Goal: Task Accomplishment & Management: Use online tool/utility

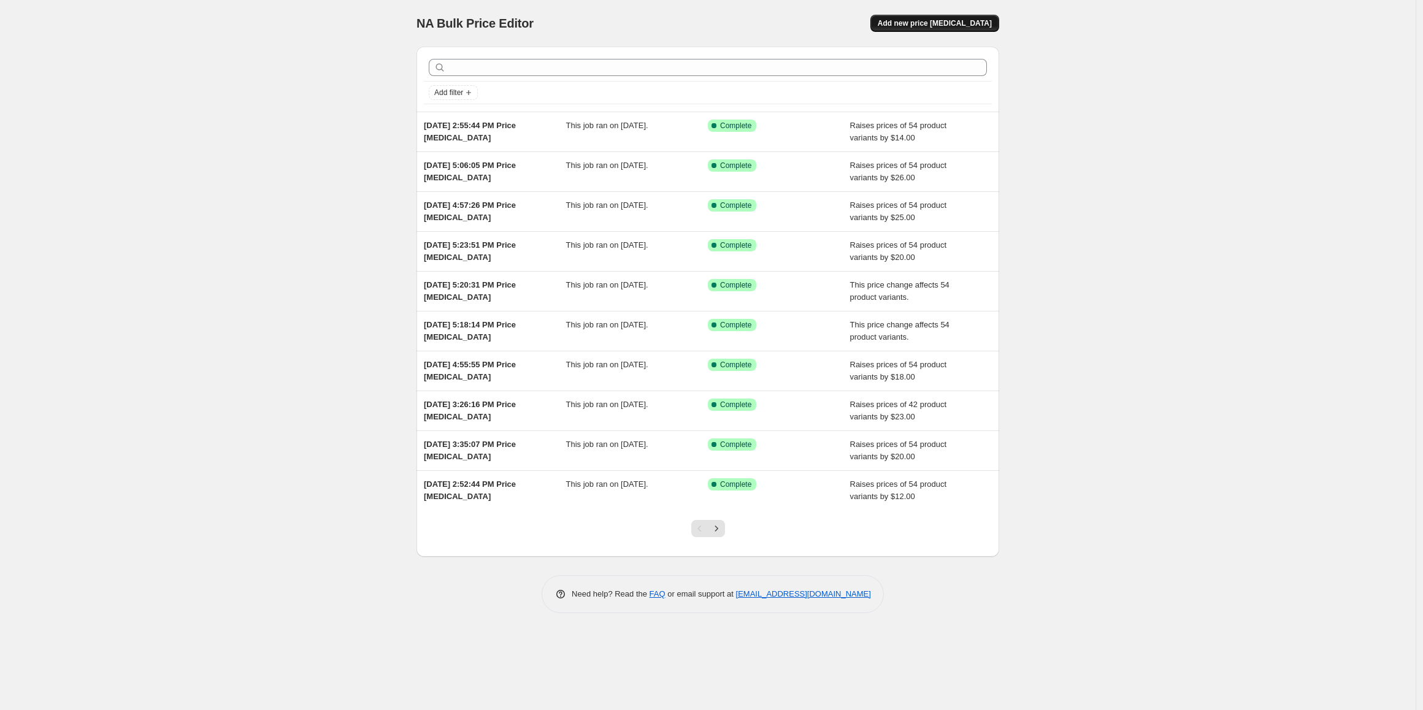
click at [960, 26] on span "Add new price [MEDICAL_DATA]" at bounding box center [935, 23] width 114 height 10
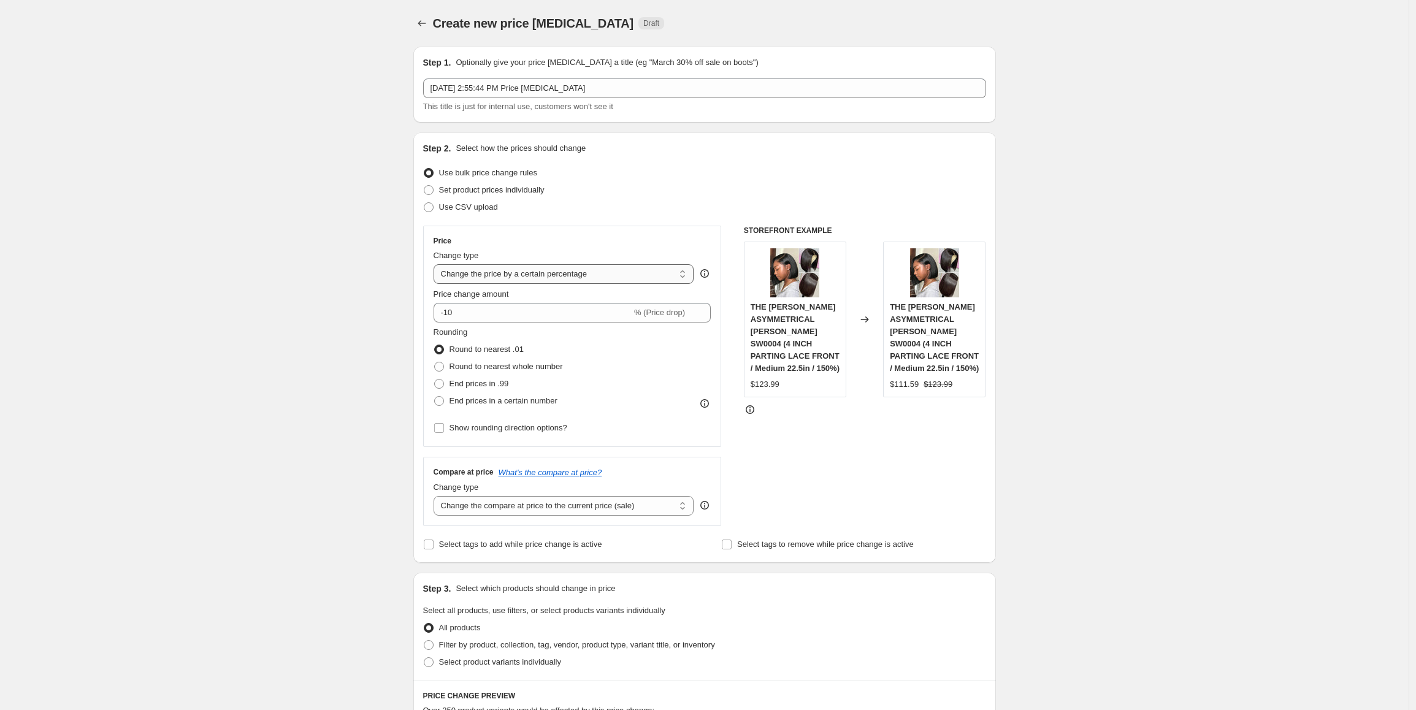
click at [572, 280] on select "Change the price to a certain amount Change the price by a certain amount Chang…" at bounding box center [564, 274] width 261 height 20
select select "by"
click at [437, 264] on select "Change the price to a certain amount Change the price by a certain amount Chang…" at bounding box center [564, 274] width 261 height 20
drag, startPoint x: 502, startPoint y: 316, endPoint x: 386, endPoint y: 308, distance: 115.6
click at [386, 309] on div "Create new price [MEDICAL_DATA]. This page is ready Create new price [MEDICAL_D…" at bounding box center [704, 653] width 1409 height 1307
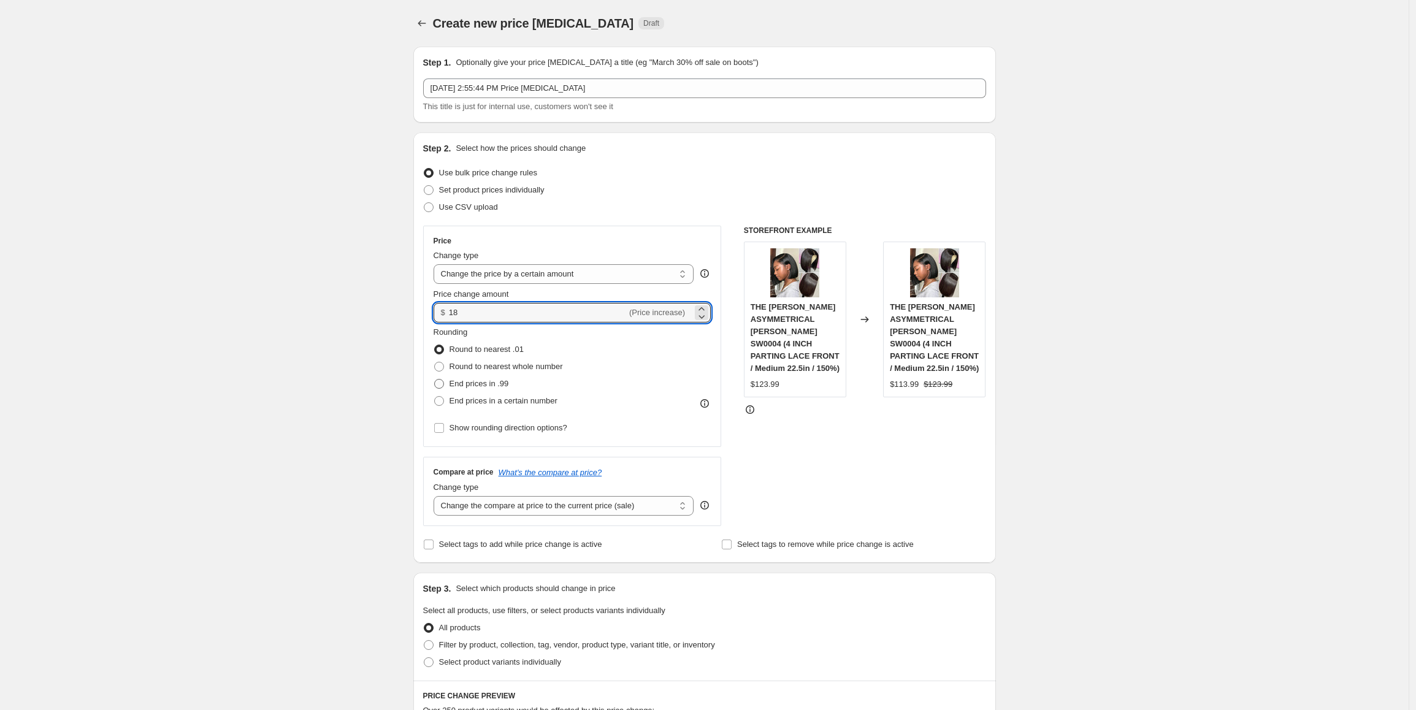
type input "18.00"
drag, startPoint x: 458, startPoint y: 379, endPoint x: 467, endPoint y: 390, distance: 14.3
click at [458, 379] on span "End prices in .99" at bounding box center [480, 383] width 60 height 9
click at [435, 379] on input "End prices in .99" at bounding box center [434, 379] width 1 height 1
radio input "true"
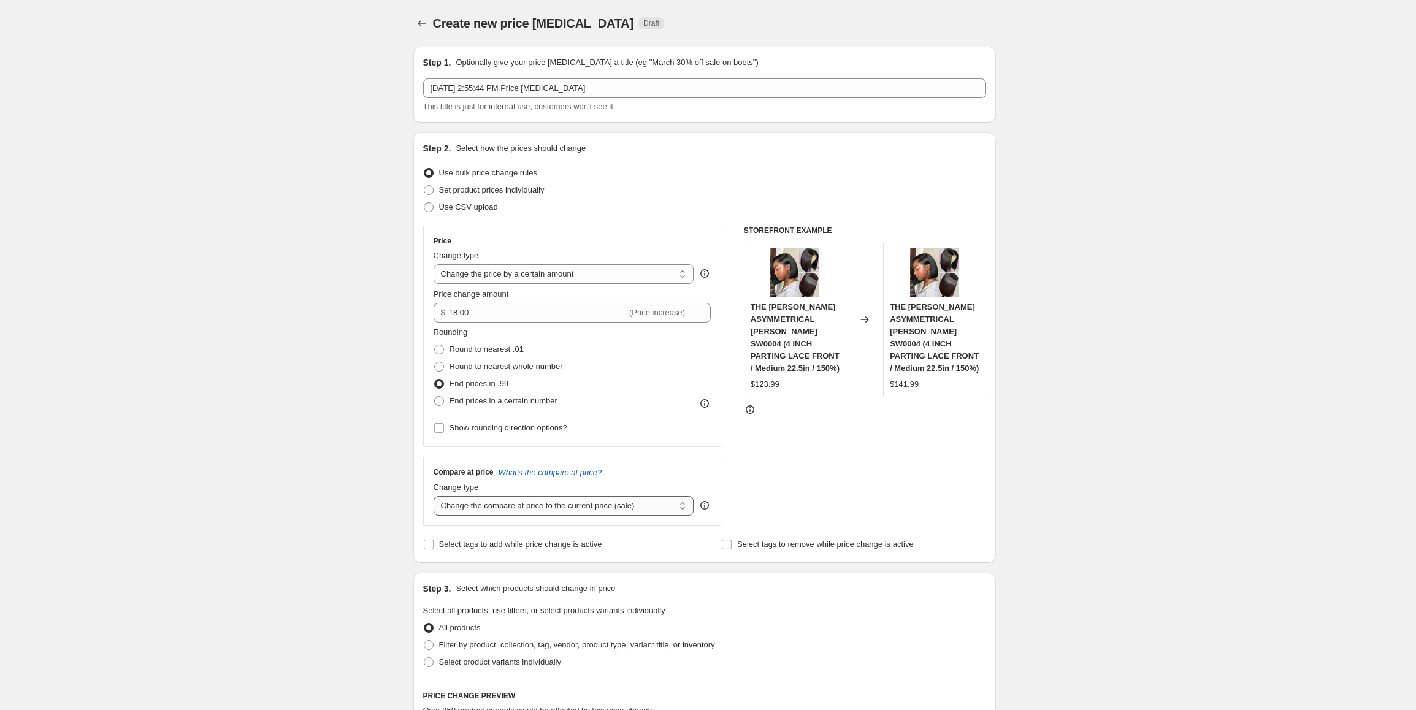
click at [539, 511] on select "Change the compare at price to the current price (sale) Change the compare at p…" at bounding box center [564, 506] width 261 height 20
select select "by"
click at [437, 496] on select "Change the compare at price to the current price (sale) Change the compare at p…" at bounding box center [564, 506] width 261 height 20
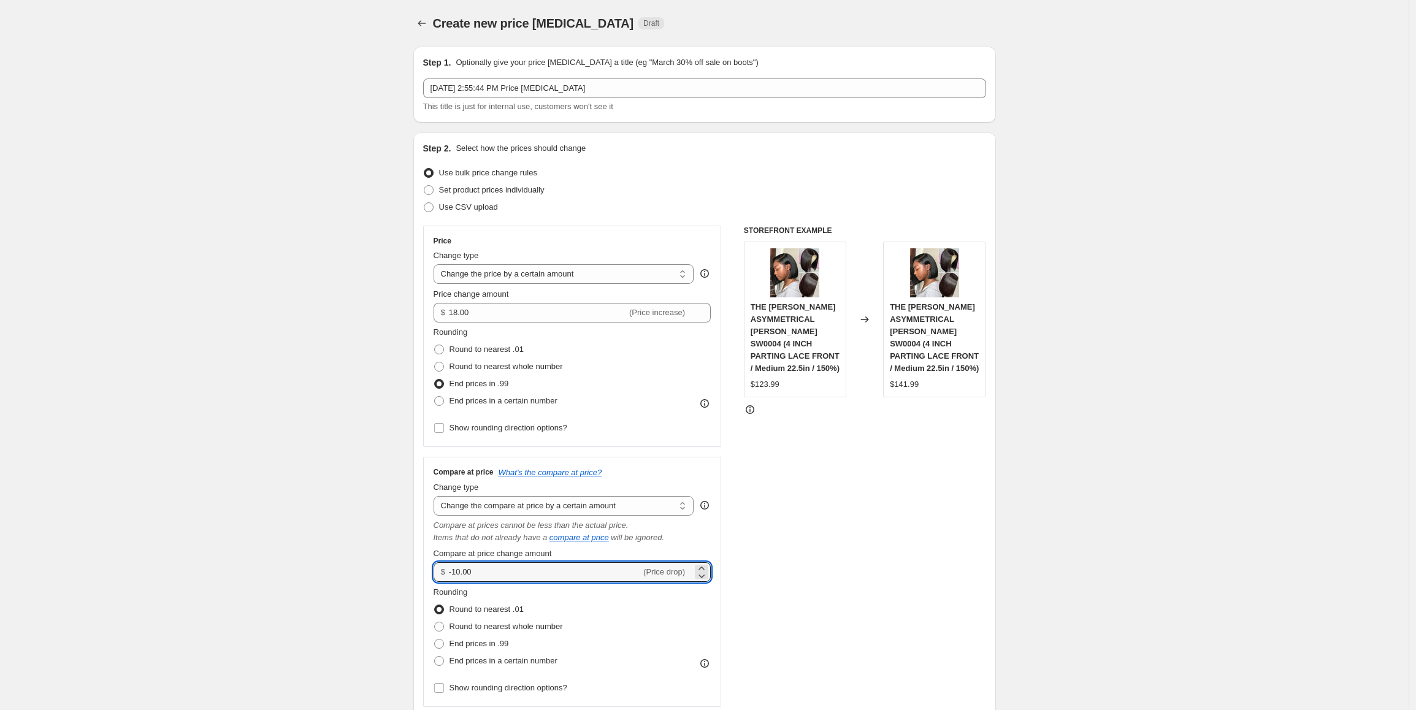
drag, startPoint x: 503, startPoint y: 568, endPoint x: 442, endPoint y: 572, distance: 61.5
click at [442, 572] on div "$ -10.00 (Price drop)" at bounding box center [573, 573] width 278 height 20
type input "5"
type input "55.00"
click at [501, 646] on span "End prices in .99" at bounding box center [480, 643] width 60 height 9
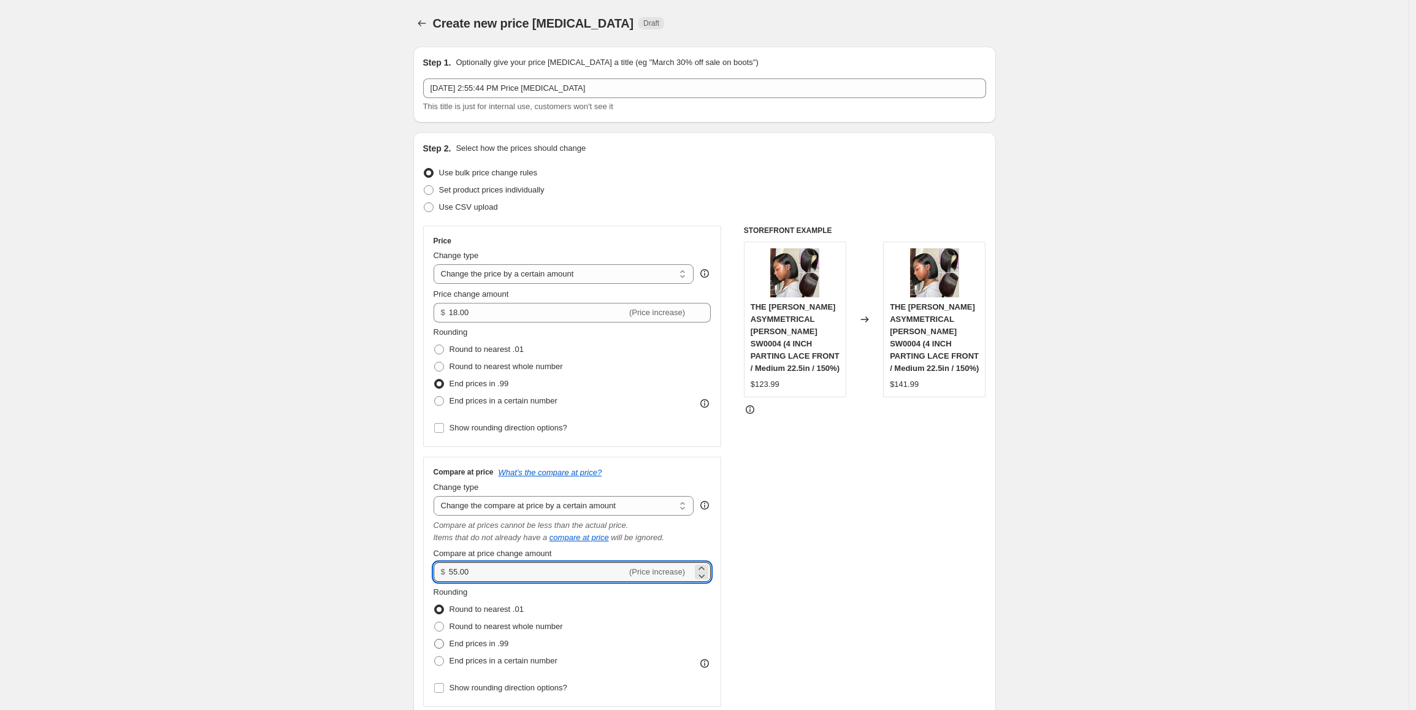
click at [435, 640] on input "End prices in .99" at bounding box center [434, 639] width 1 height 1
radio input "true"
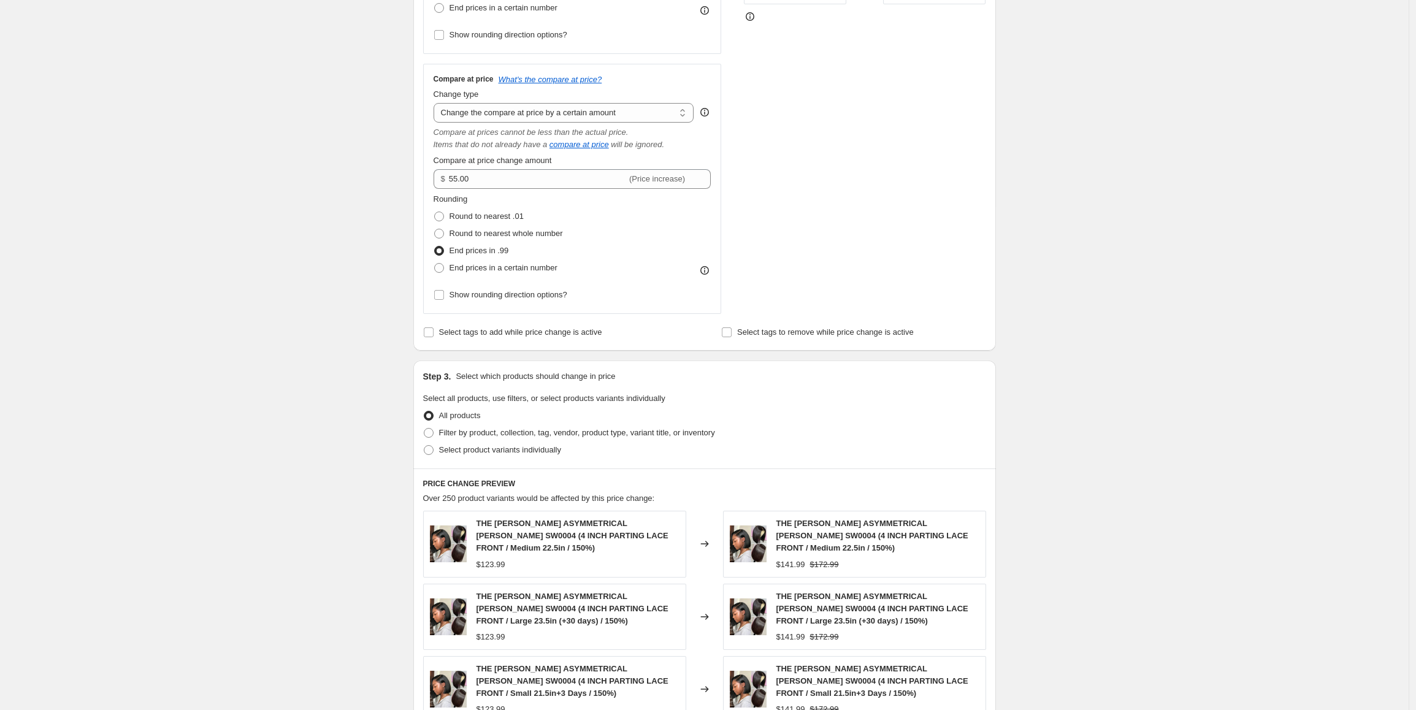
scroll to position [429, 0]
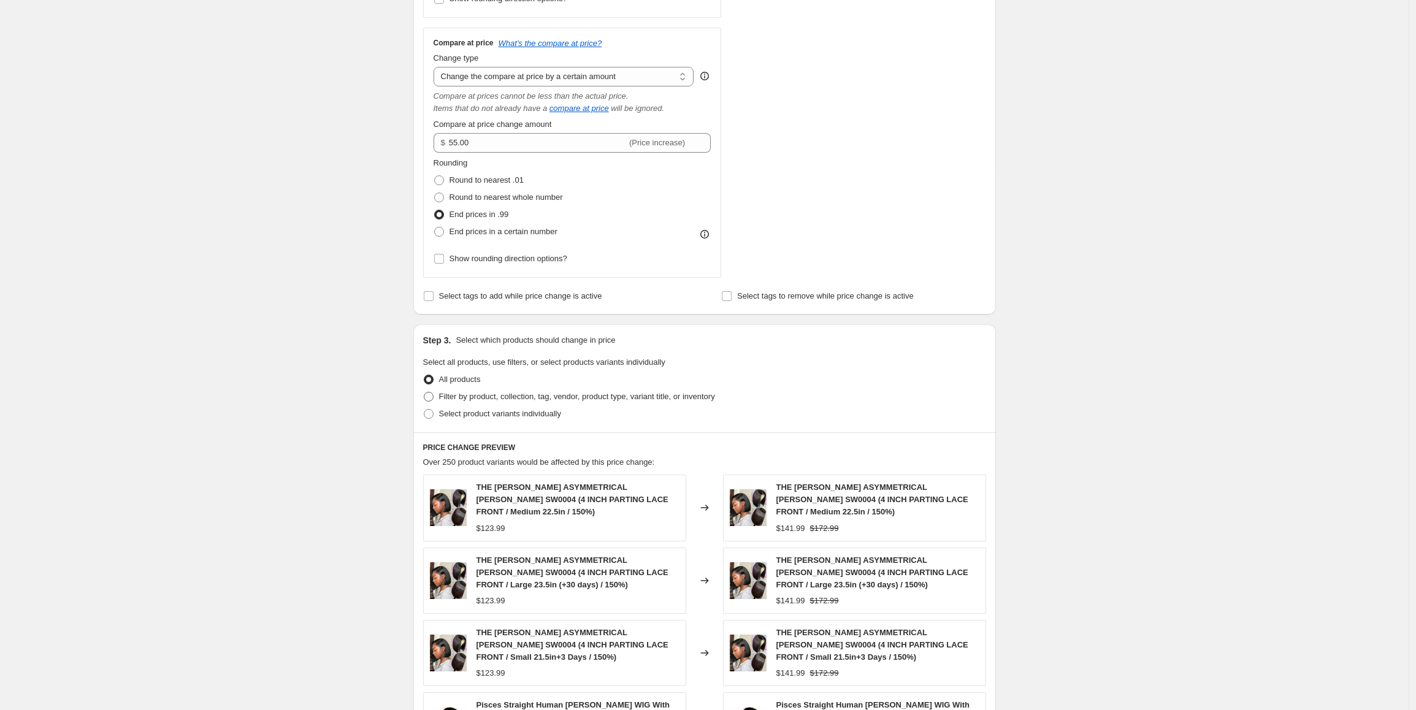
drag, startPoint x: 610, startPoint y: 396, endPoint x: 616, endPoint y: 396, distance: 6.7
click at [611, 396] on span "Filter by product, collection, tag, vendor, product type, variant title, or inv…" at bounding box center [577, 396] width 276 height 9
click at [424, 393] on input "Filter by product, collection, tag, vendor, product type, variant title, or inv…" at bounding box center [424, 392] width 1 height 1
radio input "true"
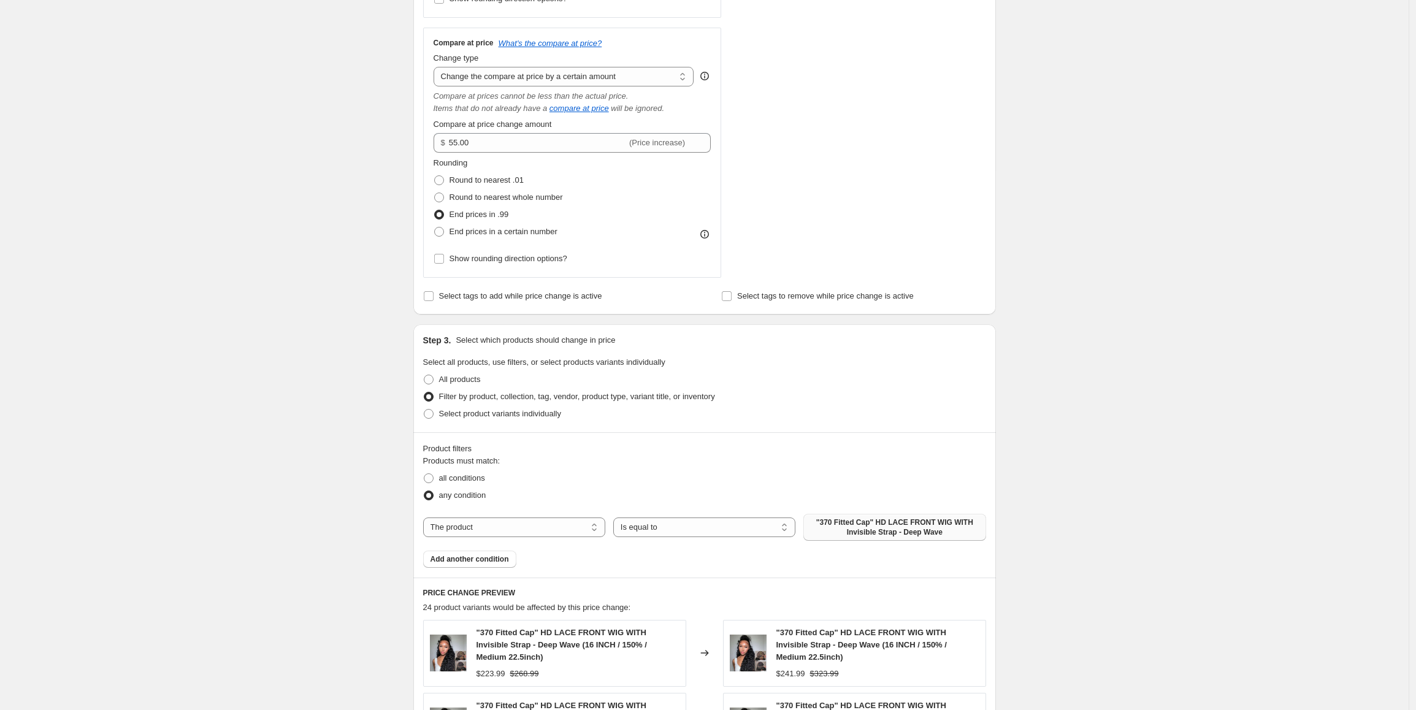
click at [878, 526] on span ""370 Fitted Cap" HD LACE FRONT WIG WITH Invisible Strap - Deep Wave" at bounding box center [894, 528] width 167 height 20
click at [942, 521] on span ""370 Fitted Cap" HD LACE FRONT WIG WITH Invisible Strap - Deep Wave" at bounding box center [894, 528] width 167 height 20
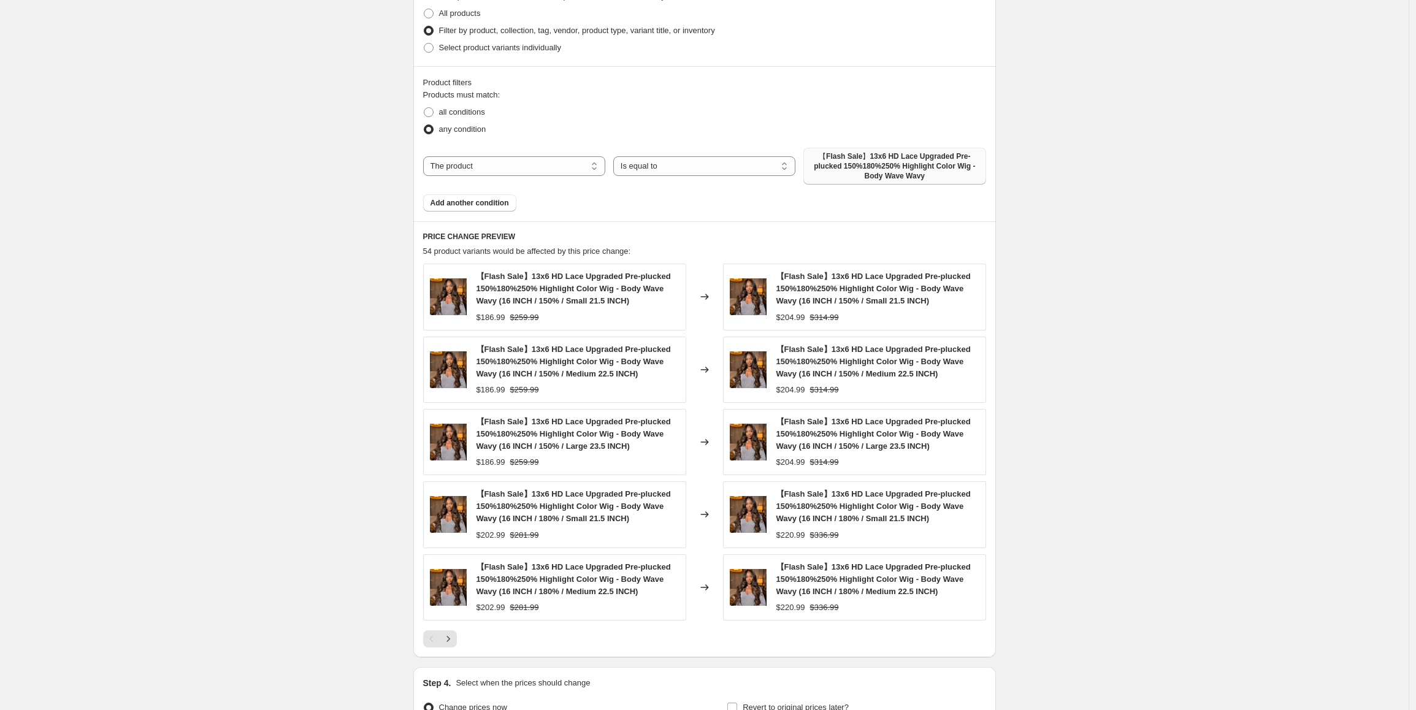
scroll to position [920, 0]
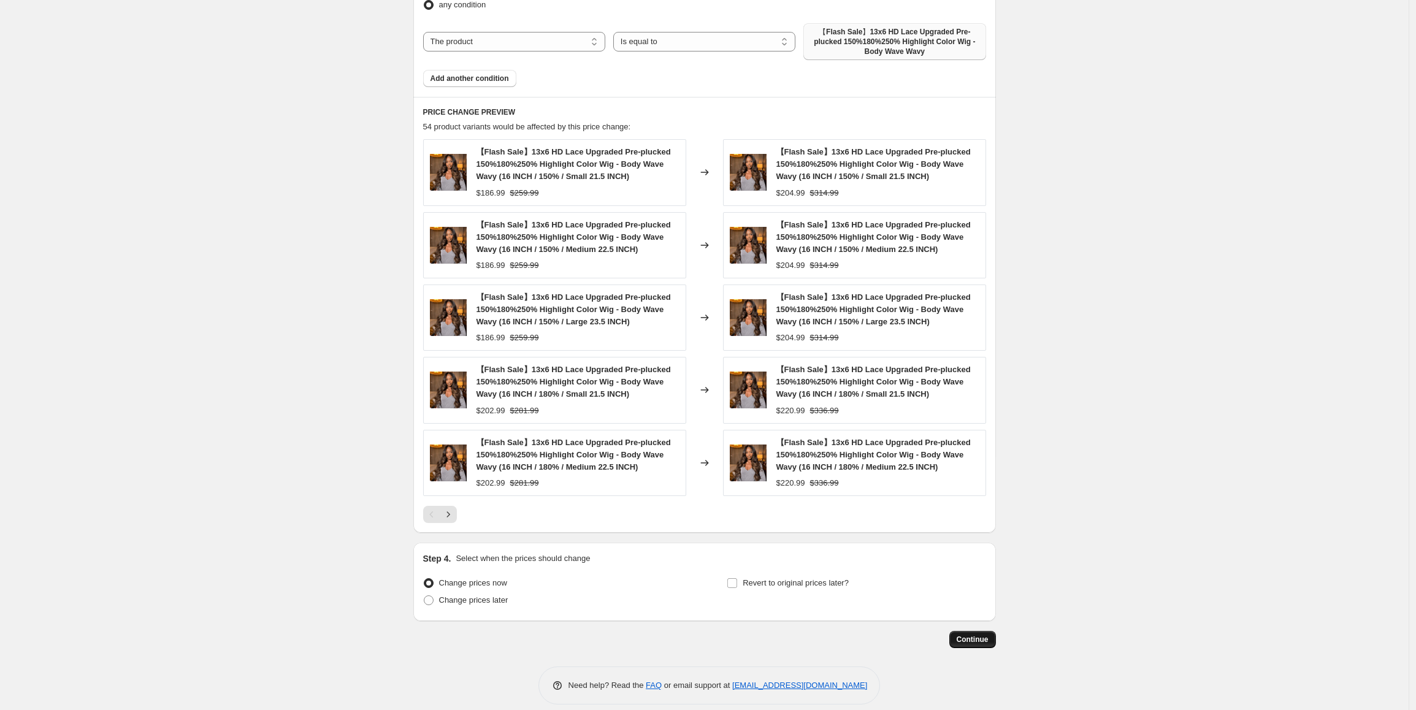
click at [986, 638] on span "Continue" at bounding box center [973, 640] width 32 height 10
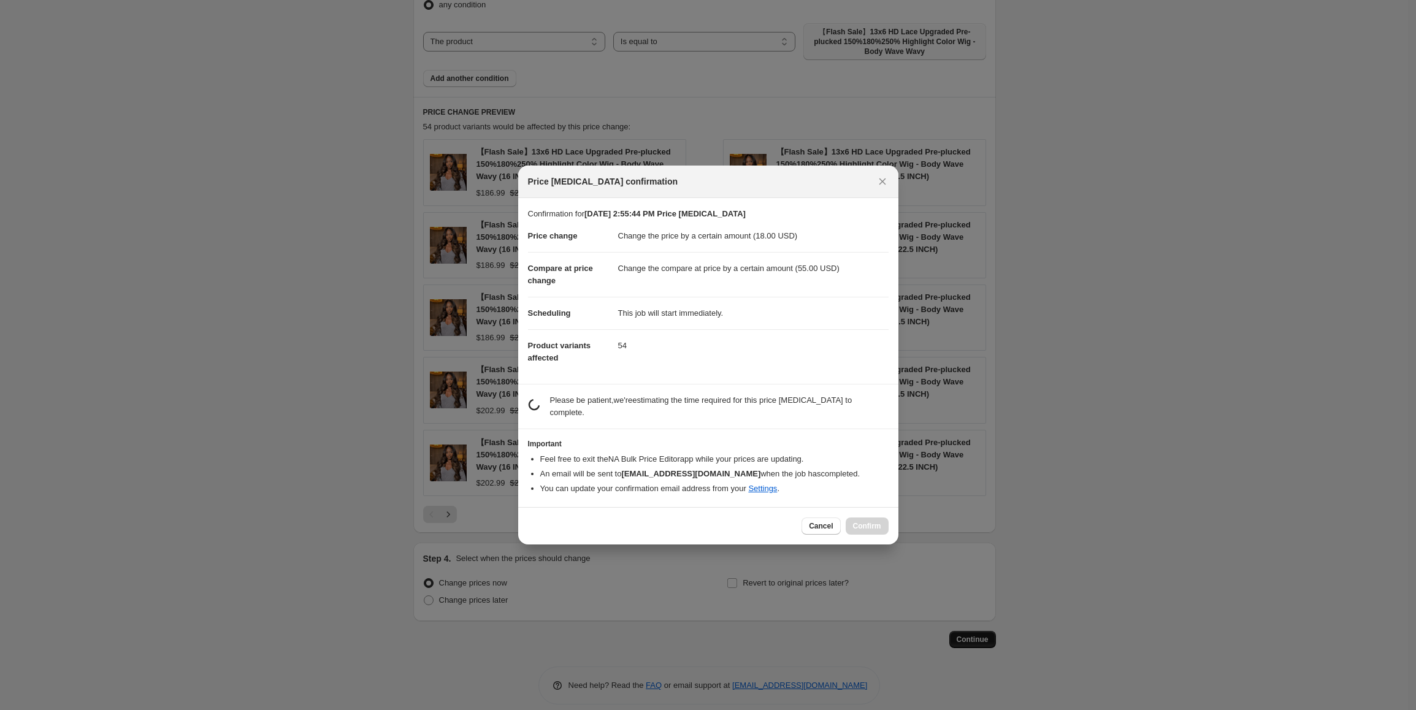
scroll to position [0, 0]
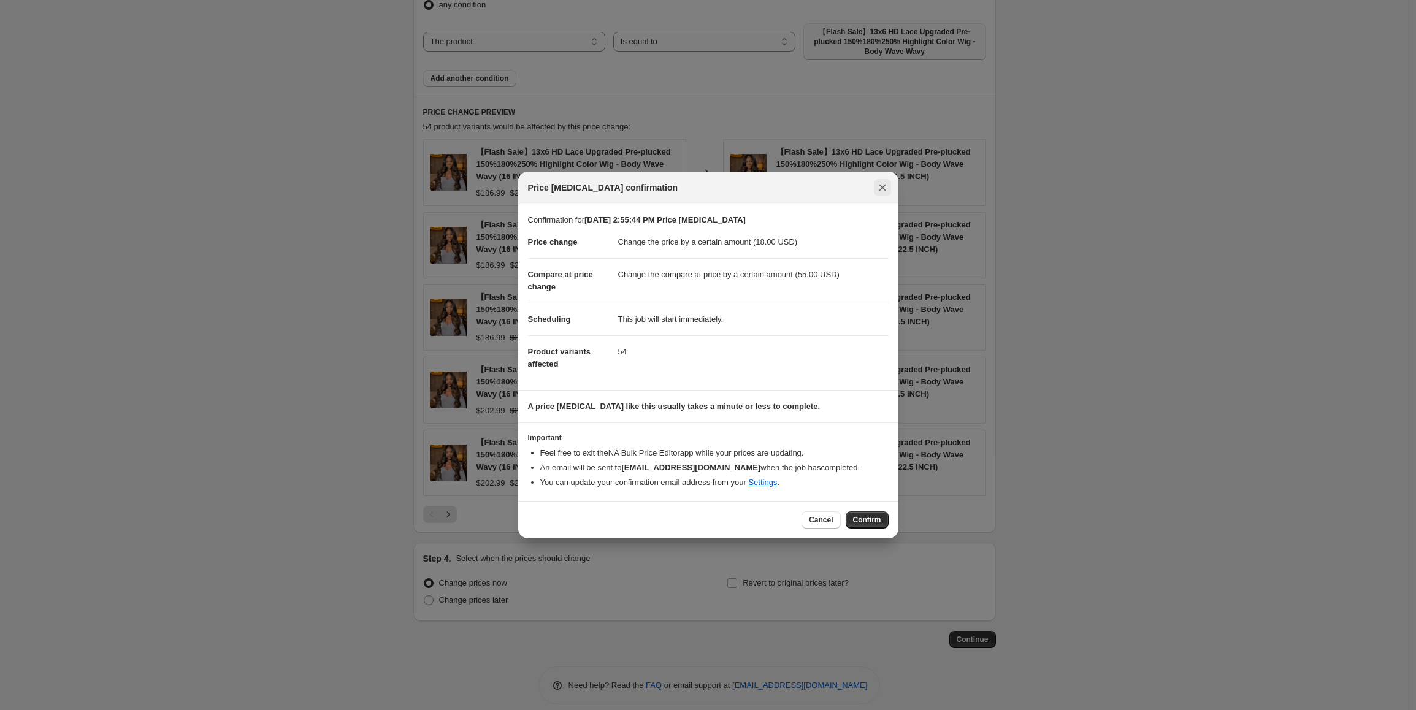
click at [884, 187] on icon "Close" at bounding box center [883, 188] width 12 height 12
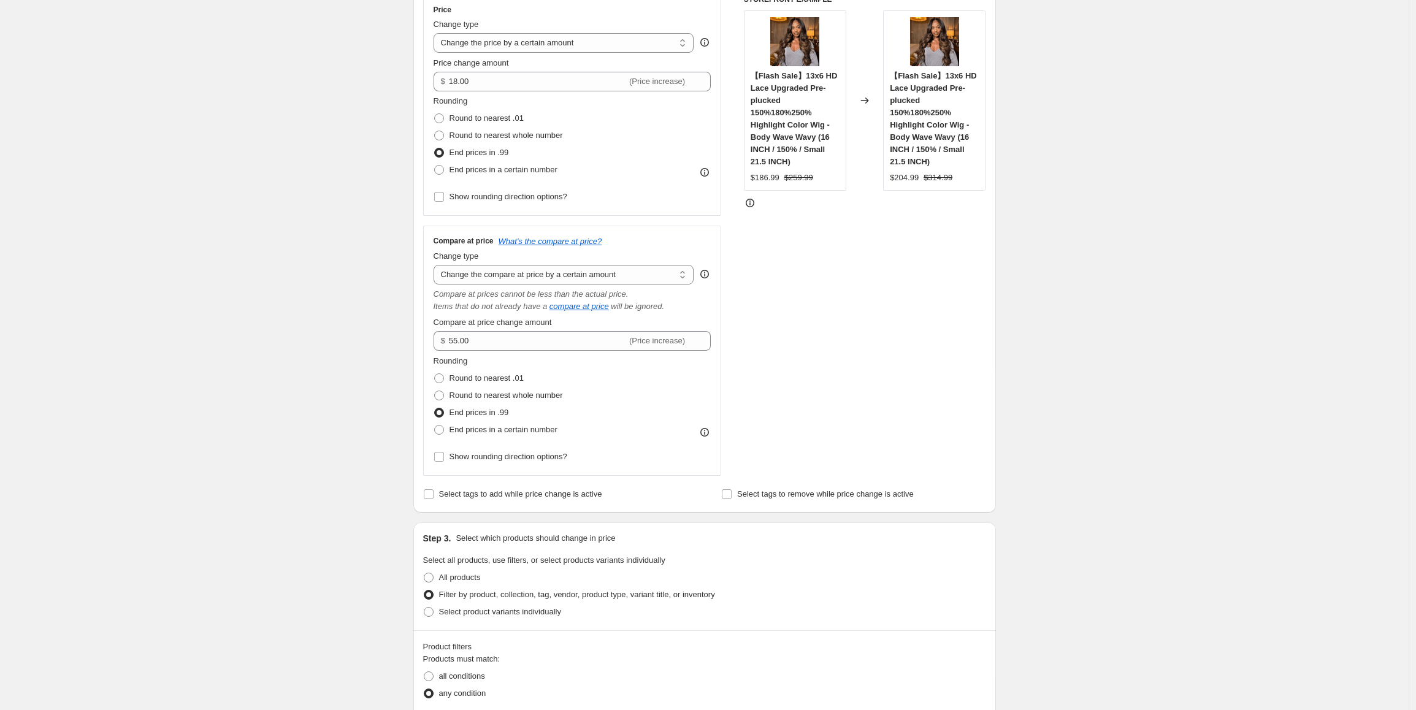
scroll to position [123, 0]
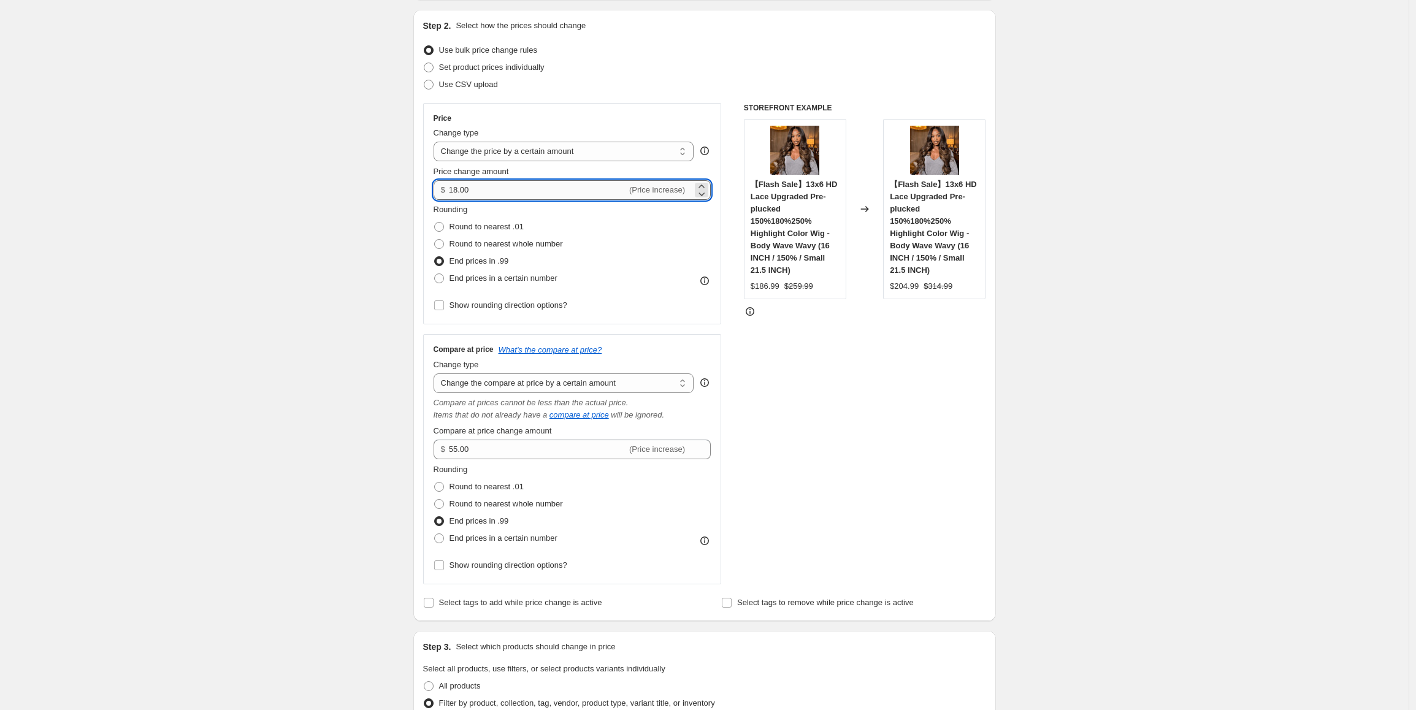
click at [462, 188] on input "18.00" at bounding box center [538, 190] width 178 height 20
type input "18.00"
click at [1175, 394] on div "Create new price [MEDICAL_DATA]. This page is ready Create new price [MEDICAL_D…" at bounding box center [704, 698] width 1409 height 1643
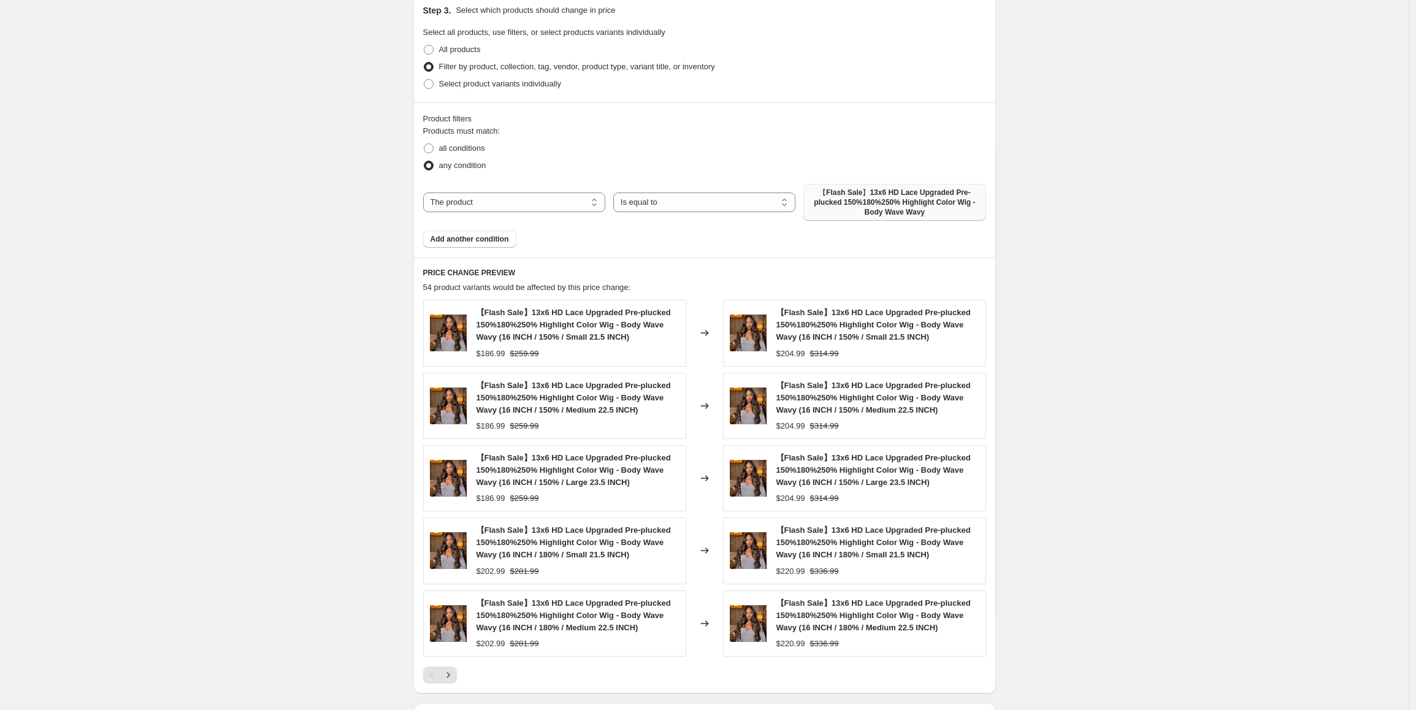
scroll to position [933, 0]
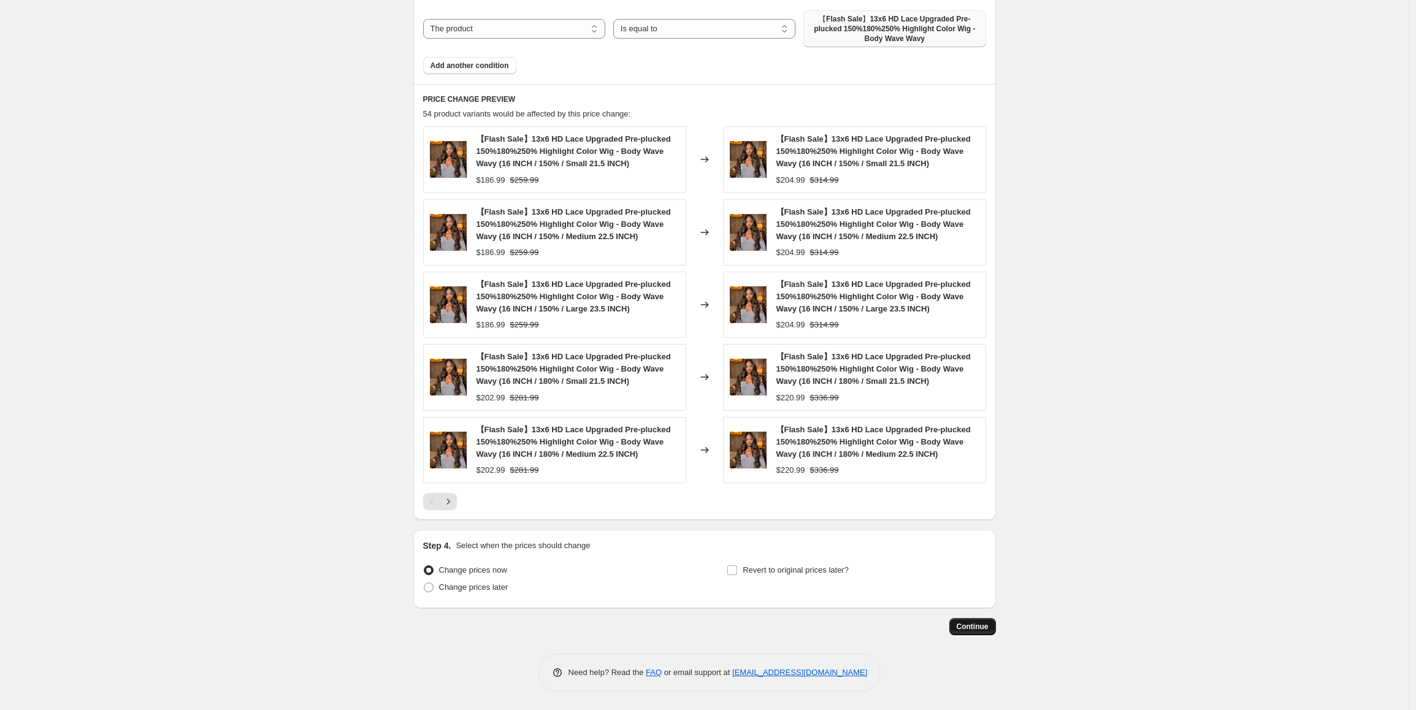
click at [975, 625] on span "Continue" at bounding box center [973, 627] width 32 height 10
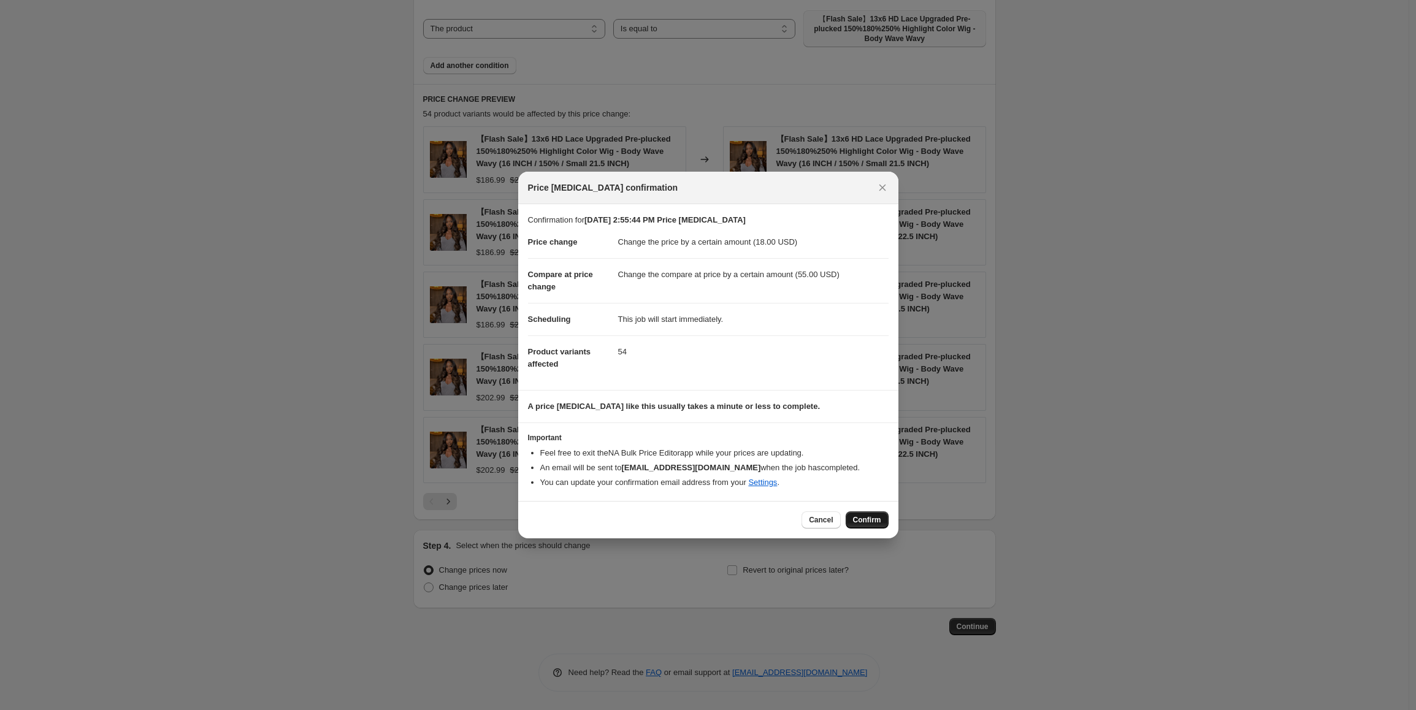
click at [871, 521] on span "Confirm" at bounding box center [867, 520] width 28 height 10
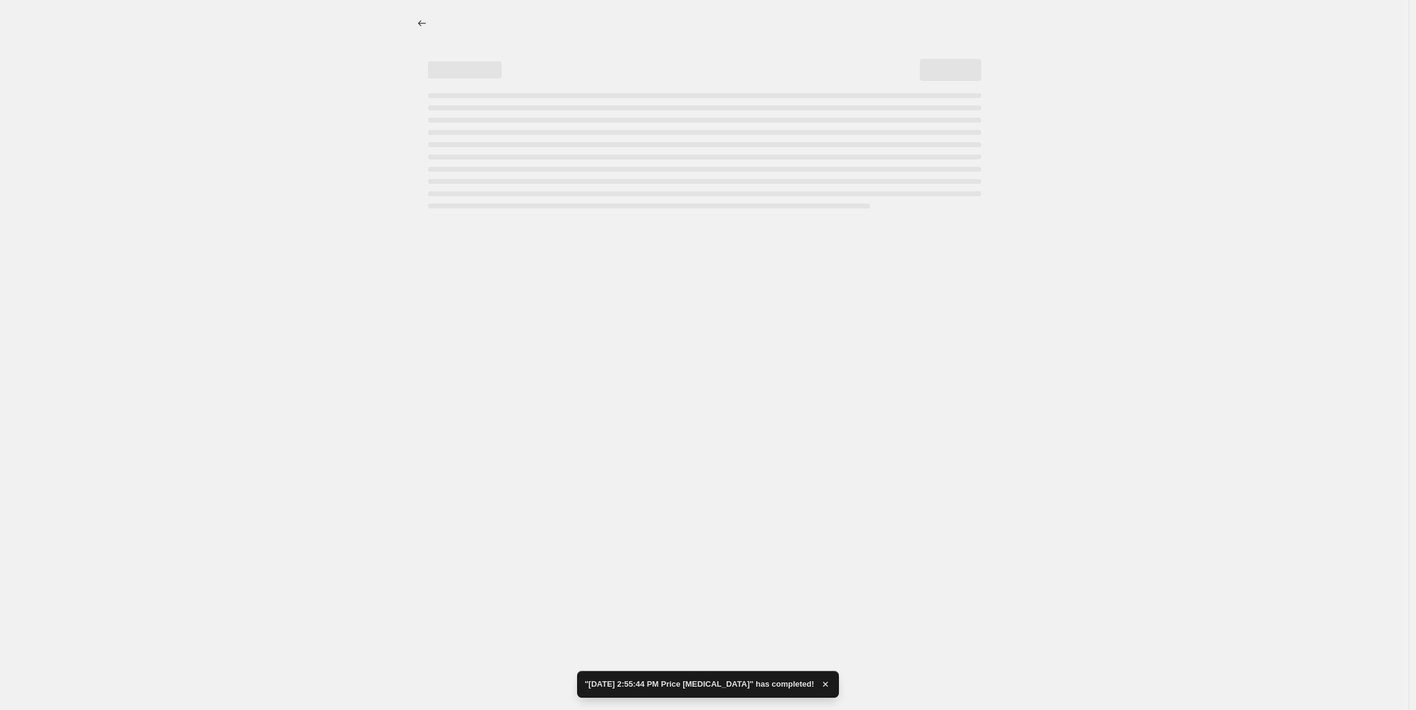
select select "by"
